Goal: Contribute content

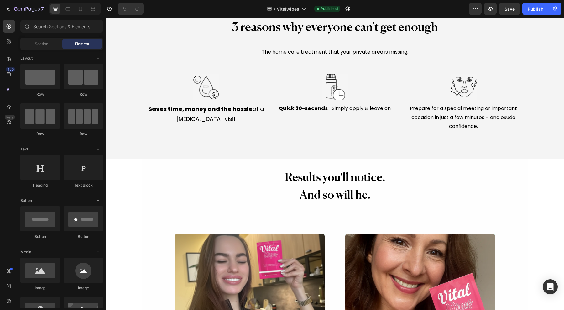
scroll to position [1566, 0]
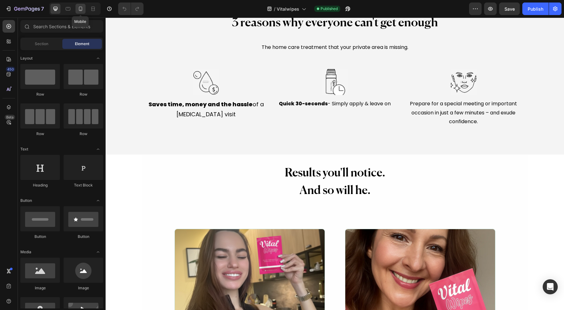
click at [77, 12] on div at bounding box center [80, 9] width 10 height 10
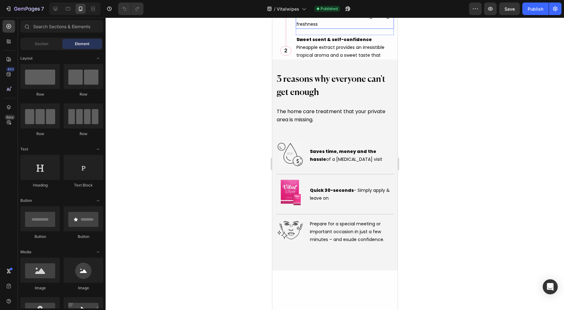
scroll to position [1899, 0]
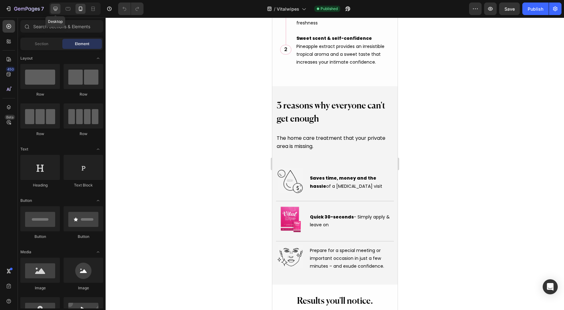
click at [53, 11] on icon at bounding box center [55, 9] width 6 height 6
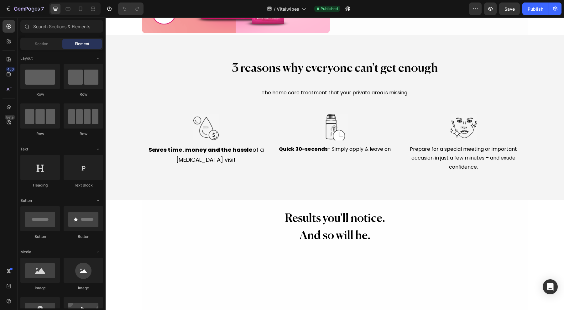
scroll to position [1454, 0]
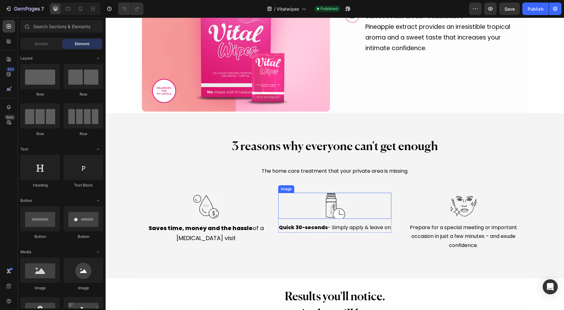
click at [337, 209] on img at bounding box center [335, 206] width 26 height 26
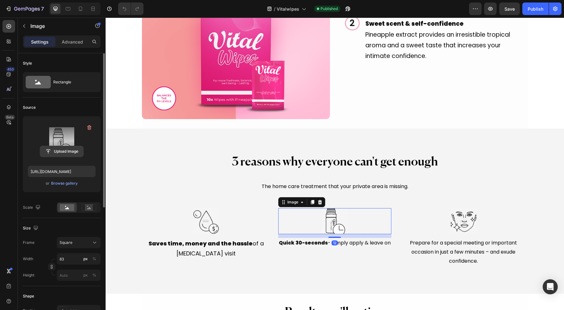
click at [64, 151] on input "file" at bounding box center [61, 151] width 43 height 11
click at [70, 182] on div "Browse gallery" at bounding box center [64, 183] width 27 height 6
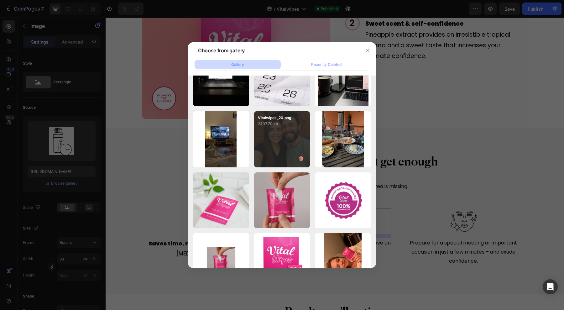
scroll to position [718, 0]
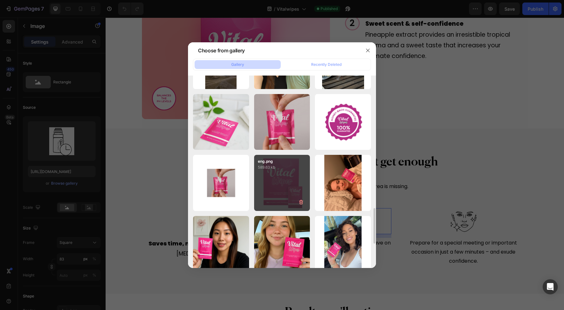
click at [268, 179] on div "eng.png 589.63 kb" at bounding box center [282, 183] width 56 height 56
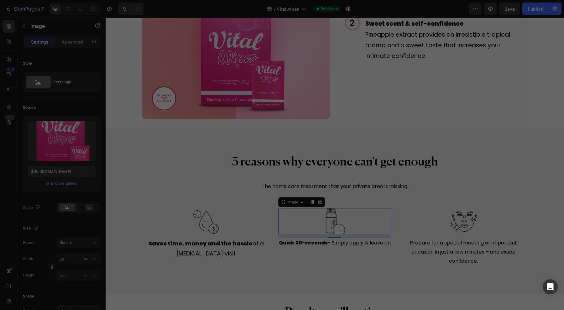
type input "[URL][DOMAIN_NAME]"
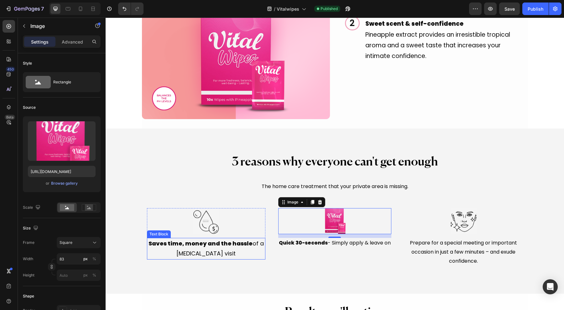
click at [218, 248] on p "Saves time, money and the hassle of a [MEDICAL_DATA] visit" at bounding box center [206, 248] width 117 height 20
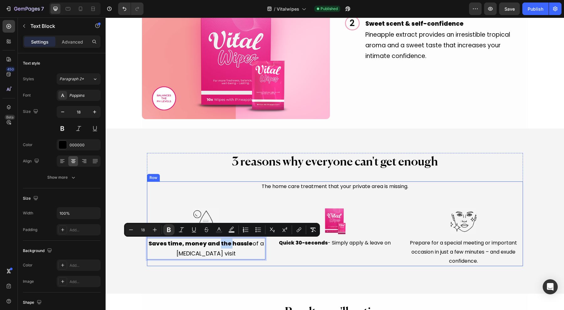
click at [197, 200] on div "The home care treatment that your private area is missing. Text Block Image Sav…" at bounding box center [335, 223] width 376 height 85
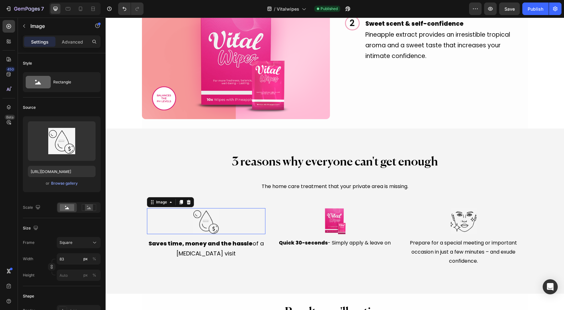
click at [213, 221] on img at bounding box center [206, 221] width 26 height 26
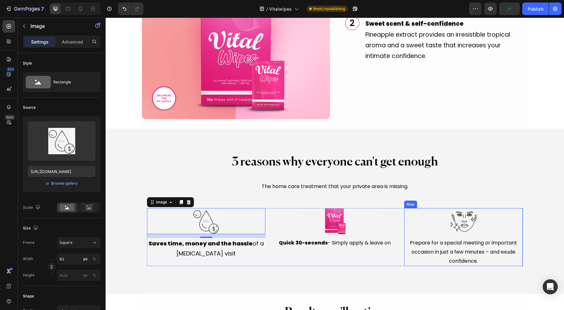
click at [487, 248] on span "Prepare for a special meeting or important occasion in just a few minutes – and…" at bounding box center [463, 251] width 107 height 25
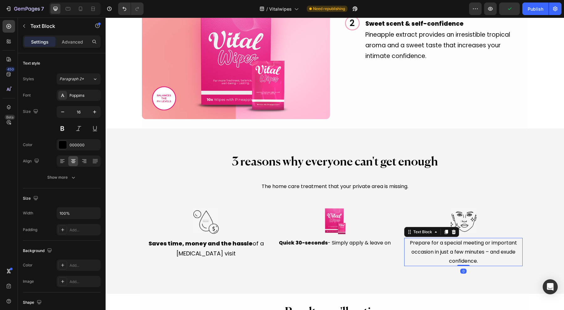
click at [487, 248] on span "Prepare for a special meeting or important occasion in just a few minutes – and…" at bounding box center [463, 251] width 107 height 25
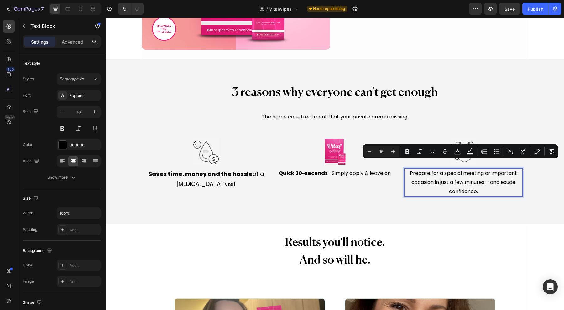
scroll to position [1532, 0]
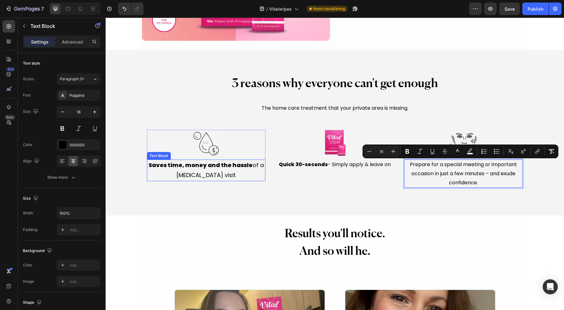
click at [208, 171] on p "Saves time, money and the hassle of a [MEDICAL_DATA] visit" at bounding box center [206, 170] width 117 height 20
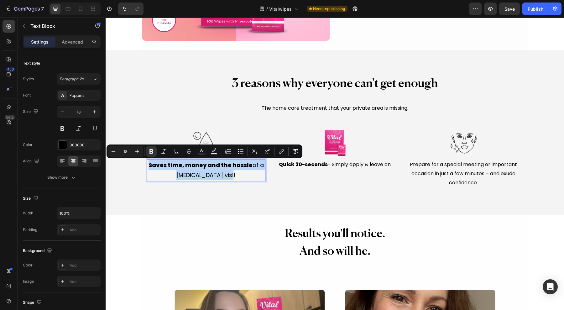
copy p "Saves time, money and the hassle of a [MEDICAL_DATA] visit"
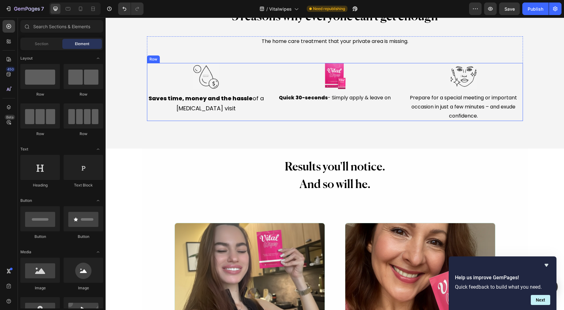
scroll to position [1520, 0]
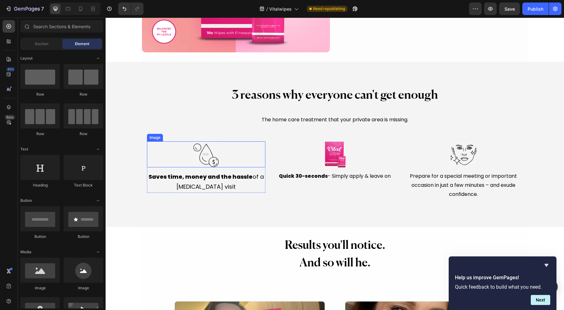
click at [206, 152] on img at bounding box center [206, 154] width 26 height 26
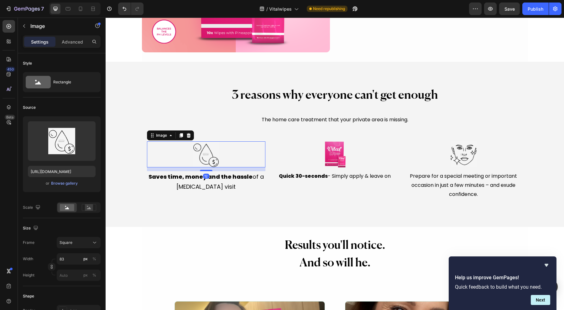
click at [73, 151] on input "file" at bounding box center [61, 151] width 43 height 11
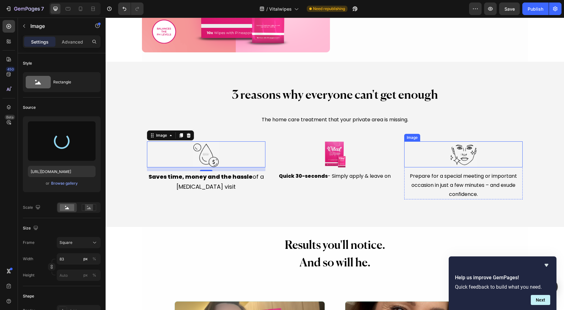
type input "[URL][DOMAIN_NAME]"
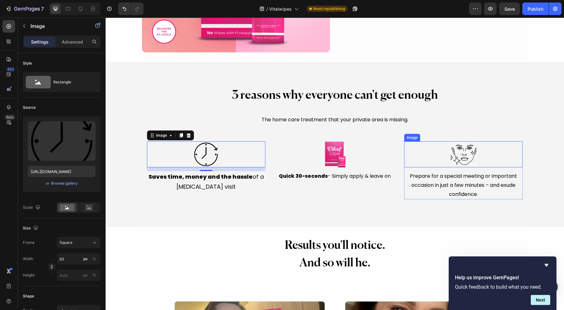
click at [456, 151] on img at bounding box center [463, 154] width 26 height 26
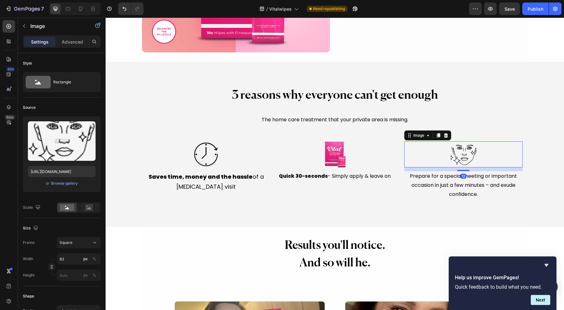
click at [54, 146] on input "file" at bounding box center [61, 151] width 43 height 11
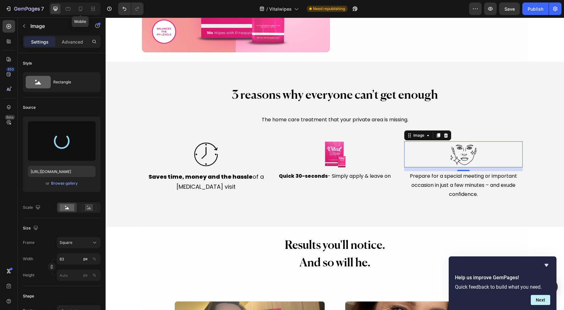
type input "[URL][DOMAIN_NAME]"
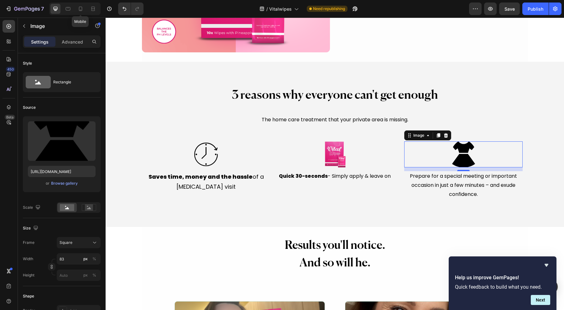
click at [80, 9] on icon at bounding box center [80, 9] width 6 height 6
type input "90"
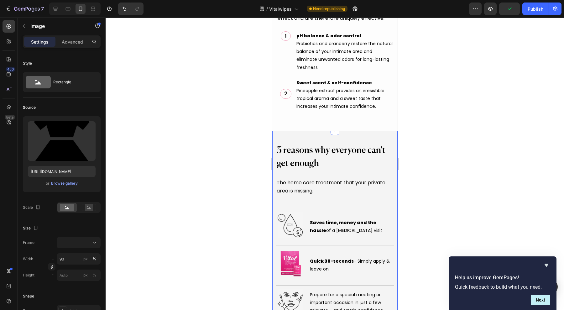
scroll to position [1932, 0]
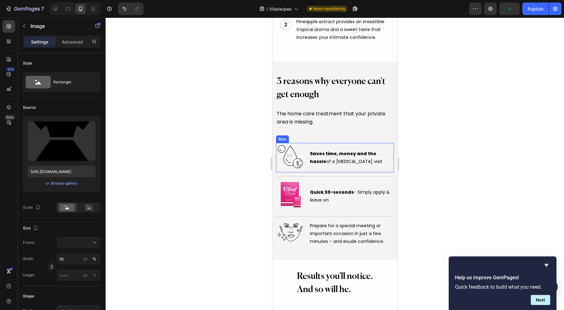
click at [288, 157] on img at bounding box center [289, 156] width 25 height 26
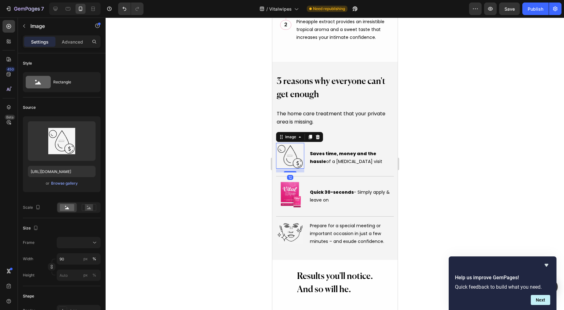
click at [67, 187] on div "Upload Image [URL][DOMAIN_NAME] or Browse gallery" at bounding box center [62, 154] width 78 height 76
click at [69, 184] on div "Browse gallery" at bounding box center [64, 183] width 27 height 6
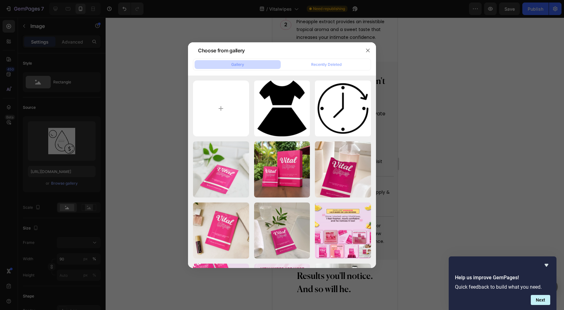
click at [0, 0] on div "timer-clock-alarm-[PERSON_NAME]...om.png 62.80 kb" at bounding box center [0, 0] width 0 height 0
type input "[URL][DOMAIN_NAME]"
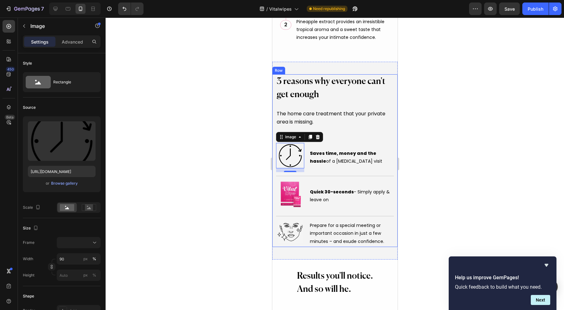
click at [289, 224] on img at bounding box center [289, 231] width 25 height 23
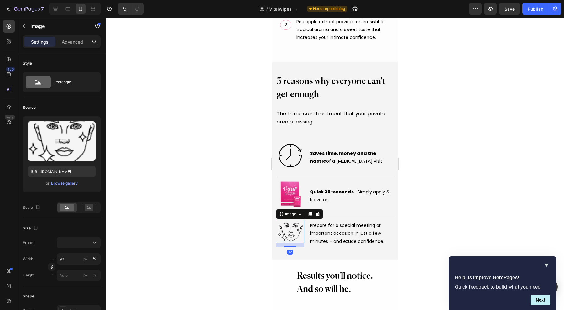
click at [65, 182] on div "Browse gallery" at bounding box center [64, 183] width 27 height 6
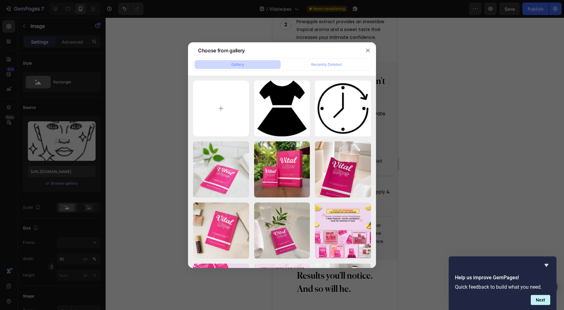
click at [0, 0] on div "one-piece-1-svgrepo-com.png 48.01 kb" at bounding box center [0, 0] width 0 height 0
type input "[URL][DOMAIN_NAME]"
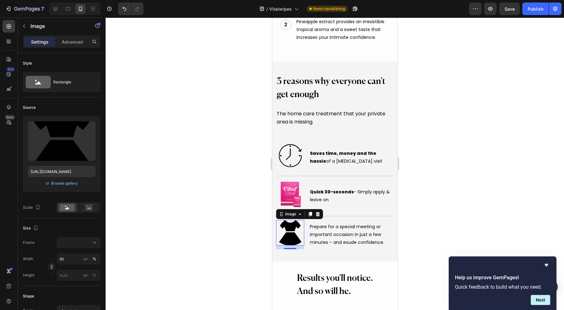
click at [465, 139] on div at bounding box center [335, 164] width 458 height 292
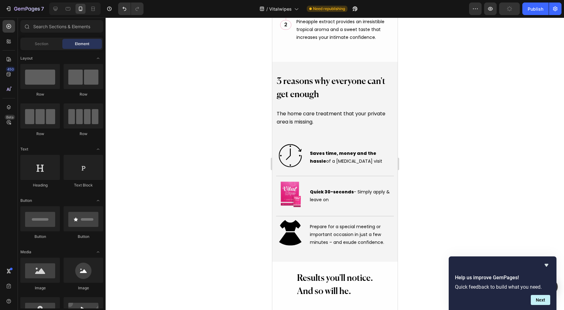
click at [531, 11] on div "Publish" at bounding box center [536, 9] width 16 height 7
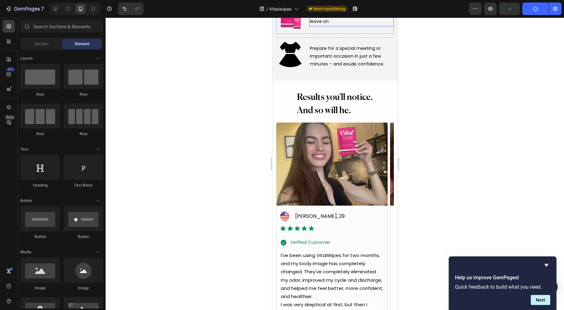
scroll to position [1971, 0]
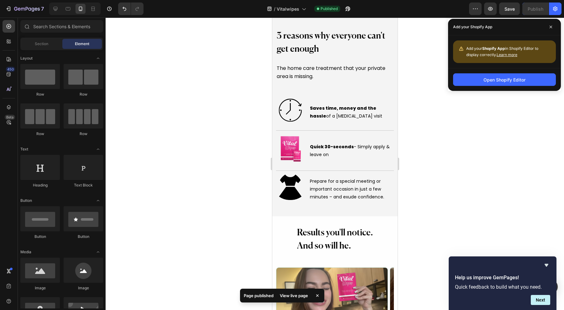
click at [552, 27] on span at bounding box center [551, 27] width 10 height 10
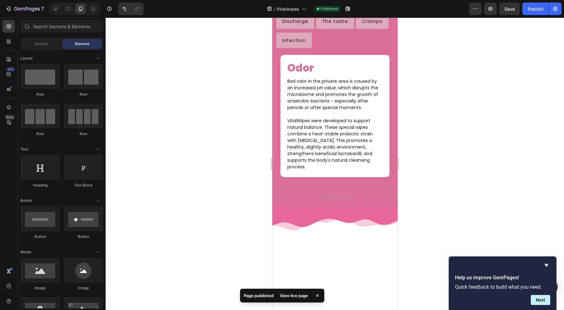
scroll to position [2990, 0]
